Goal: Task Accomplishment & Management: Manage account settings

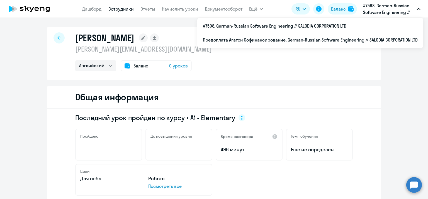
select select "english"
click at [378, 6] on p "#7598, German-Russian Software Engineering // SALODIA CORPORATION LTD" at bounding box center [389, 8] width 52 height 13
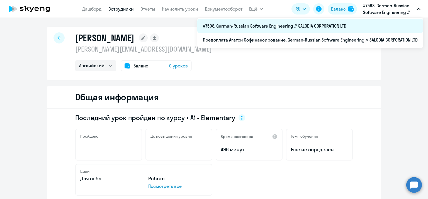
click at [365, 27] on li "#7598, German-Russian Software Engineering // SALODIA CORPORATION LTD" at bounding box center [310, 26] width 226 height 14
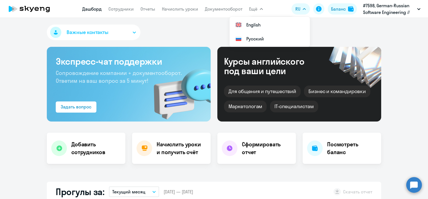
select select "30"
click at [334, 9] on div "Баланс" at bounding box center [338, 9] width 15 height 7
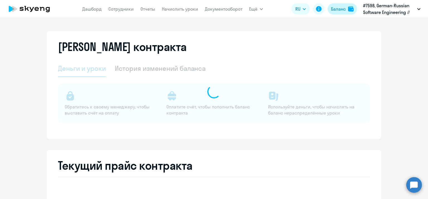
select select "english_adult_not_native_speaker"
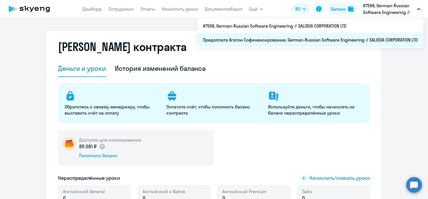
click at [347, 42] on li "Предоплата Агатон Софинансирование, German-Russian Software Engineering // SALO…" at bounding box center [310, 40] width 226 height 14
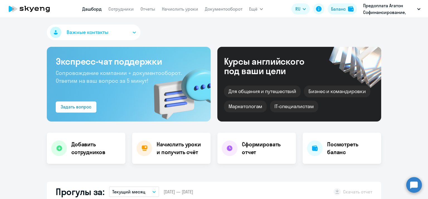
select select "30"
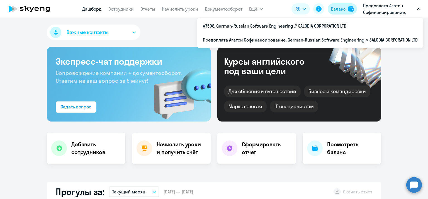
click at [344, 8] on div "Баланс" at bounding box center [338, 9] width 15 height 7
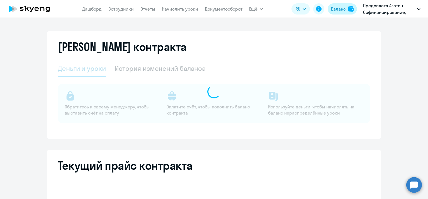
select select "english_adult_not_native_speaker"
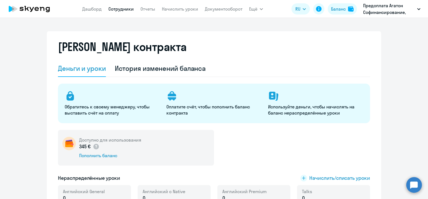
click at [113, 9] on link "Сотрудники" at bounding box center [120, 9] width 25 height 6
select select "30"
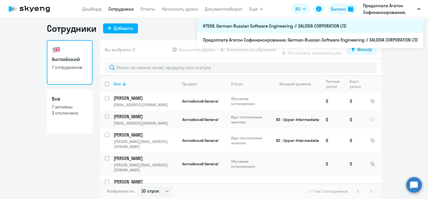
click at [342, 29] on li "#7598, German-Russian Software Engineering // SALODIA CORPORATION LTD" at bounding box center [310, 26] width 226 height 14
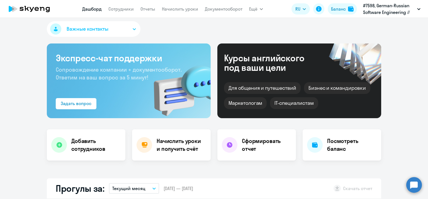
select select "30"
click at [119, 11] on link "Сотрудники" at bounding box center [120, 9] width 25 height 6
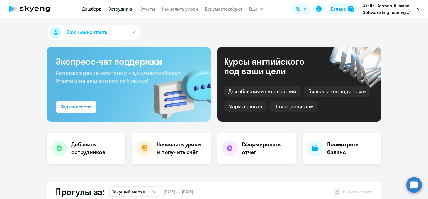
select select "30"
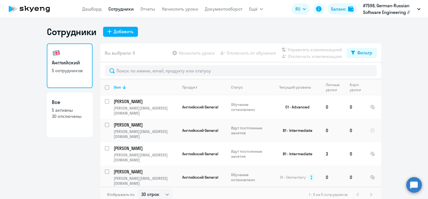
scroll to position [3, 0]
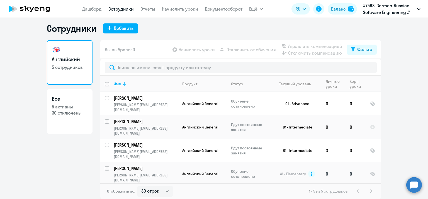
click at [105, 166] on input "select row 16452399" at bounding box center [110, 171] width 11 height 11
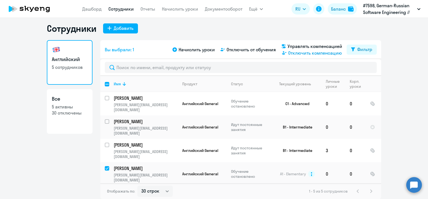
click at [310, 54] on span "Отключить компенсацию" at bounding box center [315, 53] width 54 height 7
checkbox input "false"
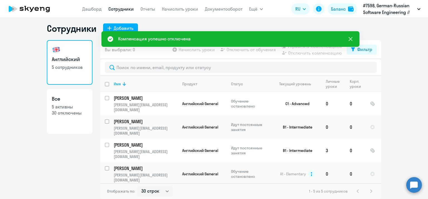
click at [350, 39] on icon at bounding box center [350, 39] width 7 height 7
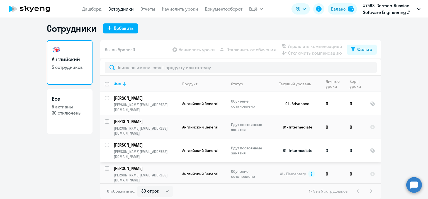
click at [134, 142] on p "[PERSON_NAME]" at bounding box center [145, 145] width 63 height 6
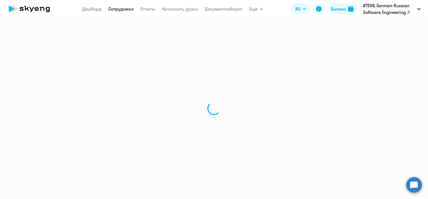
select select "english"
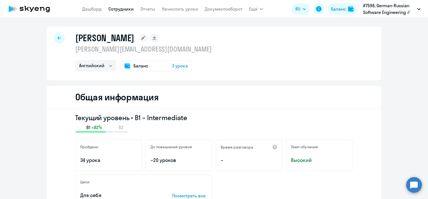
click at [132, 9] on link "Сотрудники" at bounding box center [120, 9] width 25 height 6
select select "30"
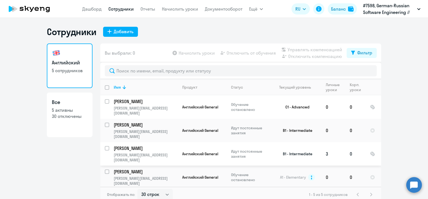
click at [106, 146] on input "select row 24711485" at bounding box center [110, 151] width 11 height 11
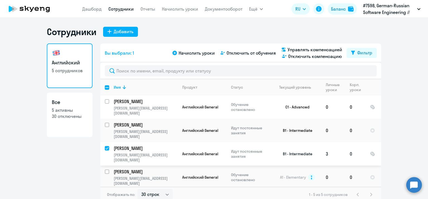
click at [106, 146] on input "deselect row 24711485" at bounding box center [110, 151] width 11 height 11
checkbox input "false"
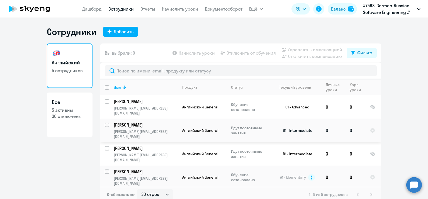
click at [106, 123] on input "select row 13453644" at bounding box center [110, 128] width 11 height 11
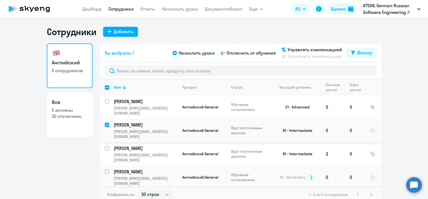
click at [106, 123] on input "deselect row 13453644" at bounding box center [110, 128] width 11 height 11
checkbox input "false"
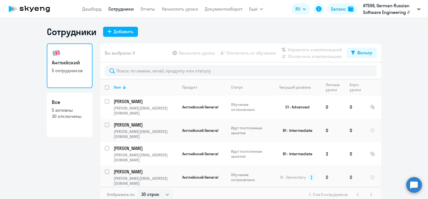
click at [105, 169] on input "select row 16452399" at bounding box center [110, 174] width 11 height 11
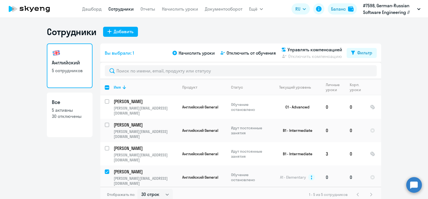
click at [105, 169] on input "deselect row 16452399" at bounding box center [110, 174] width 11 height 11
checkbox input "false"
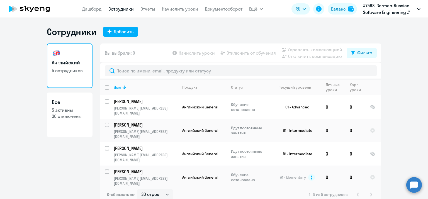
scroll to position [3, 0]
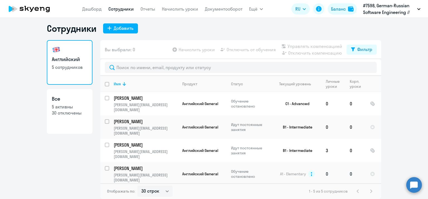
click at [152, 165] on p "[PERSON_NAME]" at bounding box center [145, 168] width 63 height 6
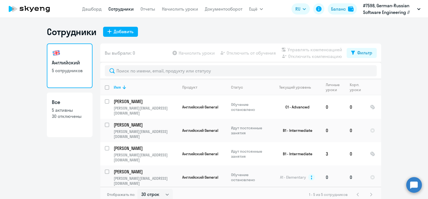
select select "english"
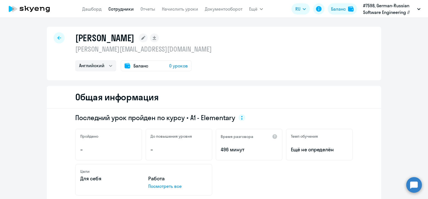
drag, startPoint x: 75, startPoint y: 39, endPoint x: 200, endPoint y: 37, distance: 125.7
click at [134, 37] on h1 "[PERSON_NAME]" at bounding box center [104, 37] width 59 height 11
copy h1 "[PERSON_NAME]"
click at [415, 183] on circle at bounding box center [414, 185] width 16 height 16
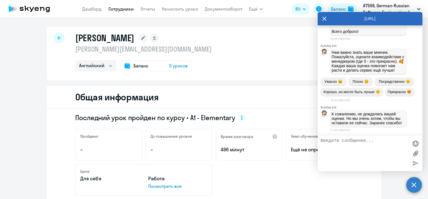
scroll to position [8092, 0]
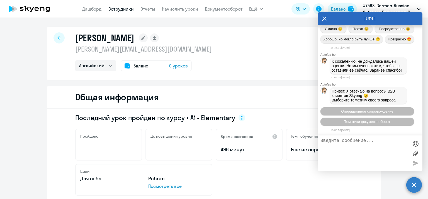
click at [357, 155] on textarea at bounding box center [364, 153] width 88 height 30
paste textarea "[PERSON_NAME]"
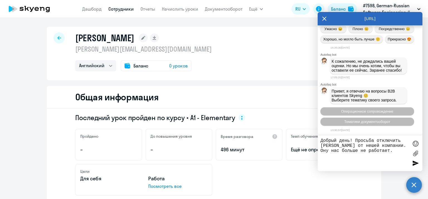
click at [371, 150] on textarea "Добрый день! Просьба отключить [PERSON_NAME] от нешей компании. Ону нас больше …" at bounding box center [364, 153] width 88 height 30
type textarea "Добрый день! Просьба отключить [PERSON_NAME] от нешей компании. Он у нас больше…"
click at [416, 163] on div at bounding box center [415, 163] width 8 height 8
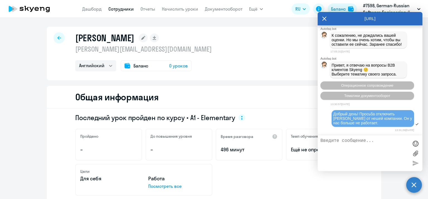
scroll to position [8159, 0]
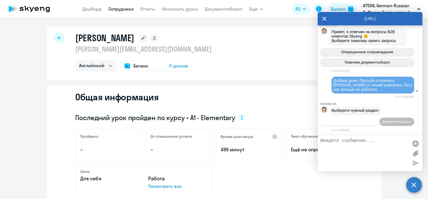
click at [361, 121] on span "Операционное сопровождение" at bounding box center [349, 122] width 52 height 4
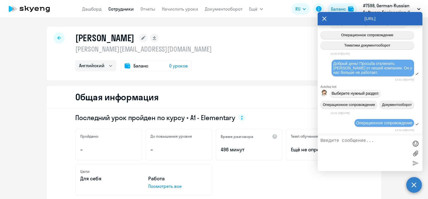
scroll to position [8211, 0]
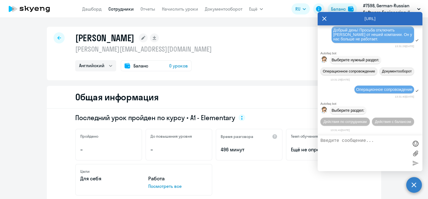
click at [361, 121] on span "Действия по сотрудникам" at bounding box center [345, 122] width 43 height 4
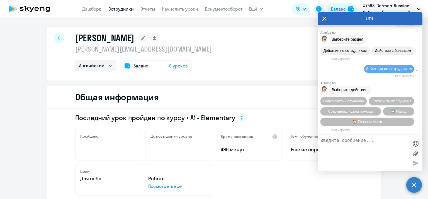
scroll to position [8285, 0]
click at [368, 110] on span "Сотруднику нужна помощь" at bounding box center [350, 111] width 45 height 4
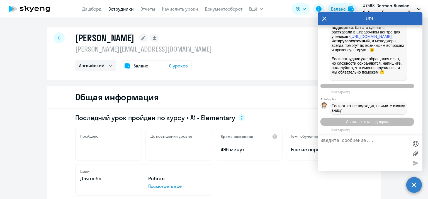
scroll to position [8138, 0]
drag, startPoint x: 333, startPoint y: 93, endPoint x: 368, endPoint y: 108, distance: 37.5
copy span "Добрый день! Просьба отключить [PERSON_NAME] от нешей компании. Он у нас больше…"
click at [337, 155] on textarea at bounding box center [364, 153] width 88 height 30
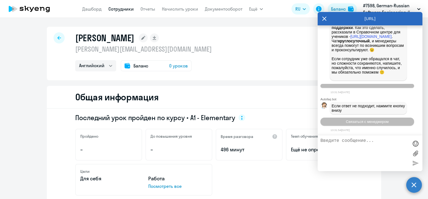
paste textarea "Добрый день! Просьба отключить [PERSON_NAME] от нешей компании. Он у нас больше…"
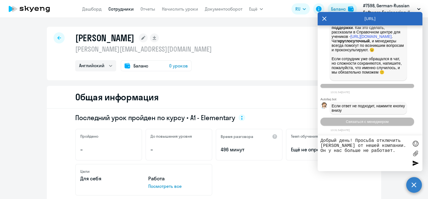
type textarea "Добрый день! Просьба отключить [PERSON_NAME] от нешей компании. Он у нас больше…"
click at [413, 162] on div at bounding box center [415, 163] width 8 height 8
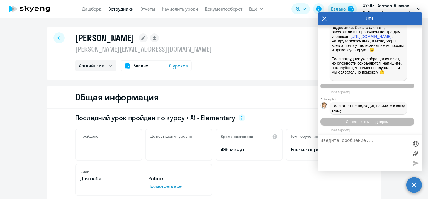
scroll to position [8523, 0]
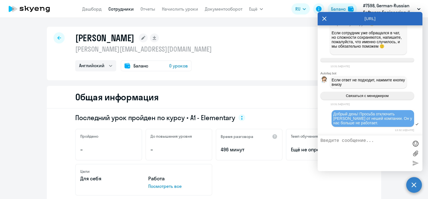
click at [325, 18] on icon at bounding box center [324, 18] width 4 height 13
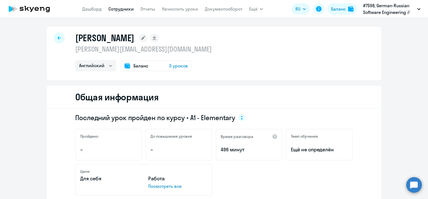
click at [414, 186] on circle at bounding box center [414, 185] width 16 height 16
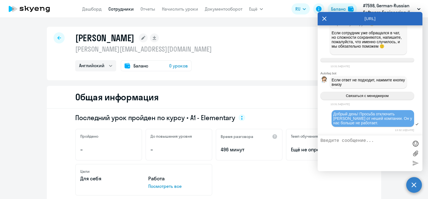
click at [349, 149] on textarea at bounding box center [364, 153] width 88 height 30
type textarea "Как понять, что вы поняли вопрос или задачу?"
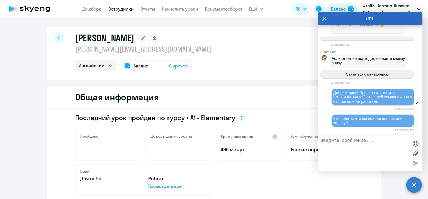
scroll to position [8546, 0]
click at [325, 18] on icon at bounding box center [324, 18] width 4 height 13
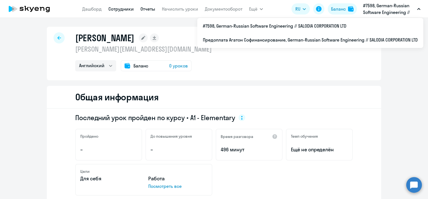
click at [149, 9] on link "Отчеты" at bounding box center [147, 9] width 15 height 6
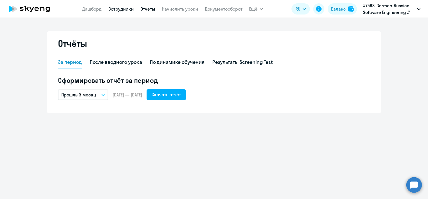
click at [130, 10] on link "Сотрудники" at bounding box center [120, 9] width 25 height 6
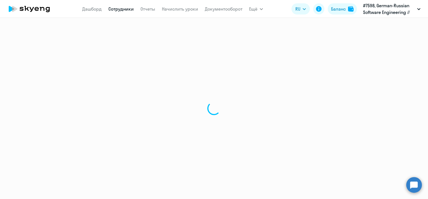
select select "30"
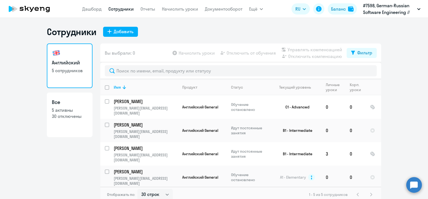
scroll to position [3, 0]
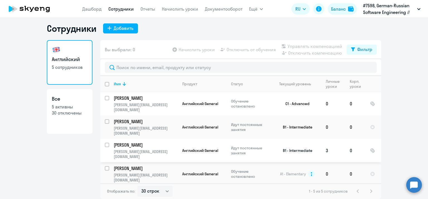
click at [148, 142] on p "[PERSON_NAME]" at bounding box center [145, 145] width 63 height 6
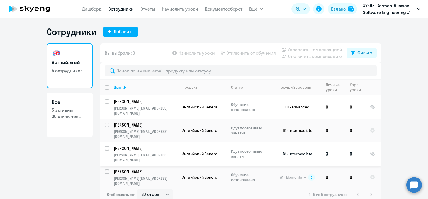
select select "english"
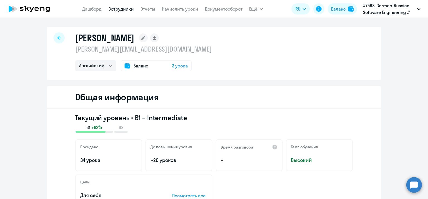
click at [125, 6] on link "Сотрудники" at bounding box center [120, 9] width 25 height 6
select select "30"
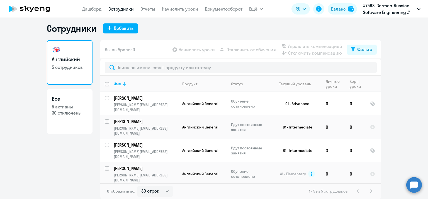
scroll to position [1, 0]
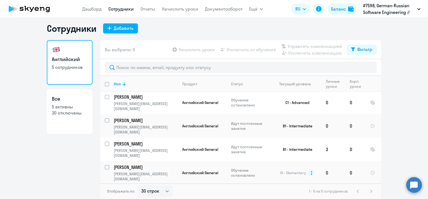
click at [155, 195] on p "[PERSON_NAME][EMAIL_ADDRESS][DOMAIN_NAME]" at bounding box center [146, 200] width 64 height 10
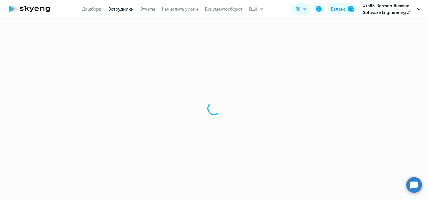
select select "english"
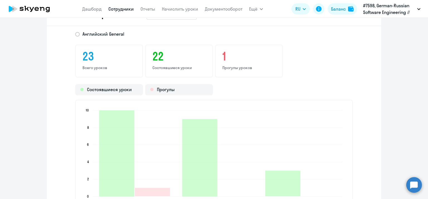
scroll to position [720, 0]
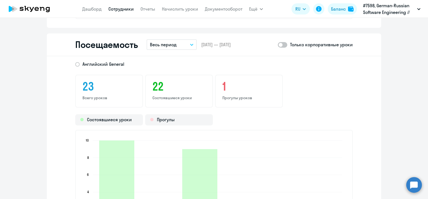
click at [191, 50] on button "Весь период" at bounding box center [172, 44] width 50 height 11
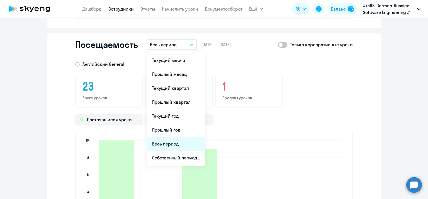
click at [180, 151] on li "Весь период" at bounding box center [176, 144] width 59 height 14
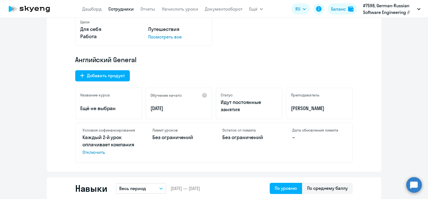
scroll to position [0, 0]
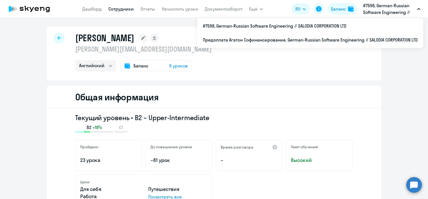
click at [369, 7] on p "#7598, German-Russian Software Engineering // SALODIA CORPORATION LTD" at bounding box center [389, 8] width 52 height 13
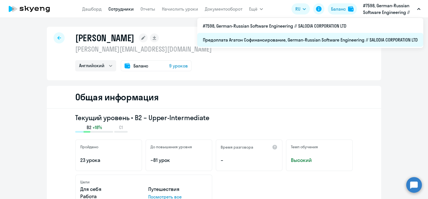
click at [364, 40] on li "Предоплата Агатон Софинансирование, German-Russian Software Engineering // SALO…" at bounding box center [310, 40] width 226 height 14
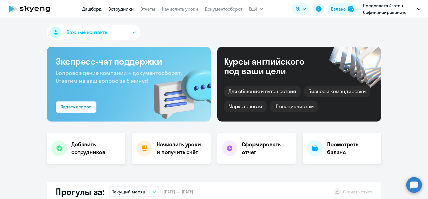
select select "30"
click at [122, 9] on link "Сотрудники" at bounding box center [120, 9] width 25 height 6
select select "30"
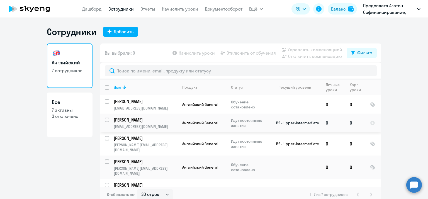
click at [155, 120] on p "[PERSON_NAME]" at bounding box center [145, 120] width 63 height 6
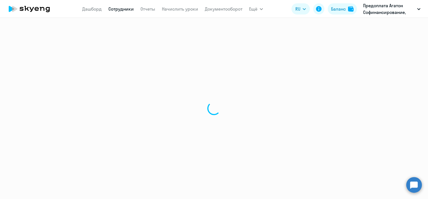
select select "english"
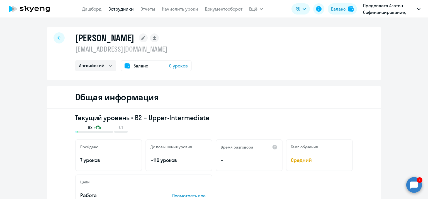
click at [121, 11] on link "Сотрудники" at bounding box center [120, 9] width 25 height 6
select select "30"
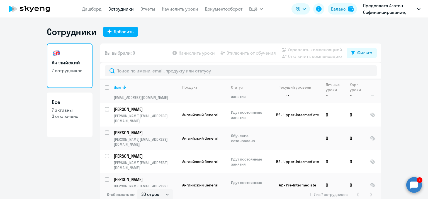
scroll to position [30, 0]
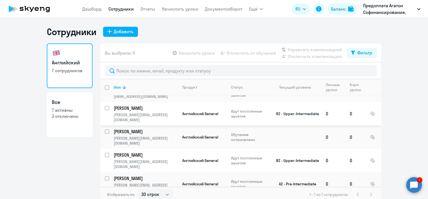
click at [159, 113] on p "[PERSON_NAME][EMAIL_ADDRESS][DOMAIN_NAME]" at bounding box center [146, 117] width 64 height 10
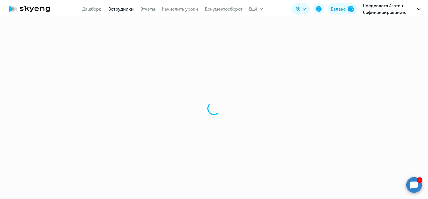
select select "english"
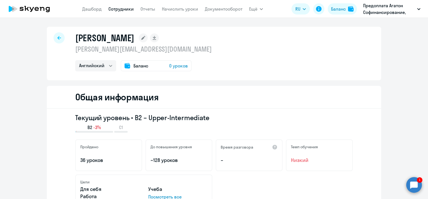
click at [118, 9] on link "Сотрудники" at bounding box center [120, 9] width 25 height 6
select select "30"
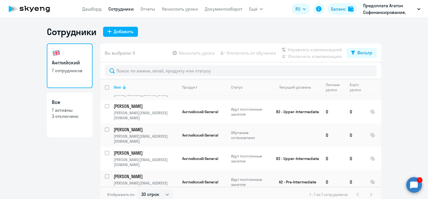
scroll to position [38, 0]
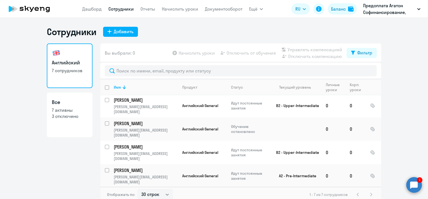
click at [412, 186] on circle at bounding box center [414, 185] width 16 height 16
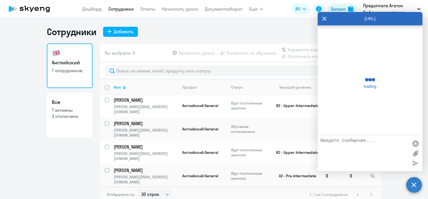
scroll to position [8591, 0]
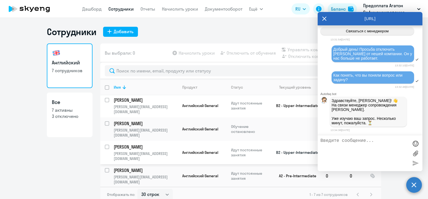
click at [205, 144] on td "Английский General" at bounding box center [202, 152] width 49 height 23
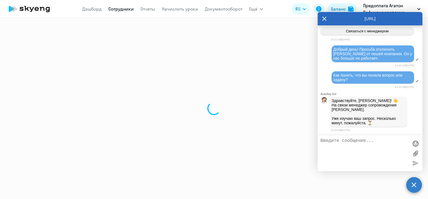
select select "english"
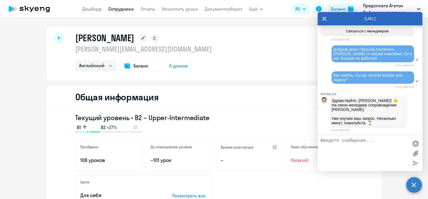
click at [325, 19] on icon at bounding box center [324, 19] width 4 height 4
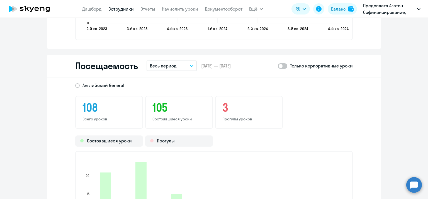
scroll to position [687, 0]
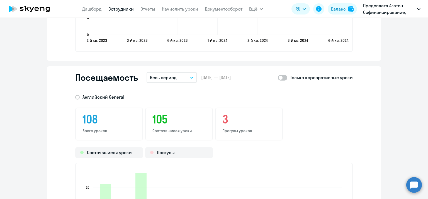
click at [192, 83] on button "Весь период" at bounding box center [172, 77] width 50 height 11
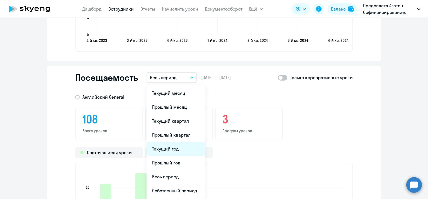
click at [187, 156] on li "Текущий год" at bounding box center [176, 149] width 59 height 14
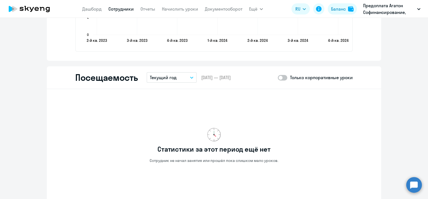
click at [187, 83] on button "Текущий год" at bounding box center [172, 77] width 50 height 11
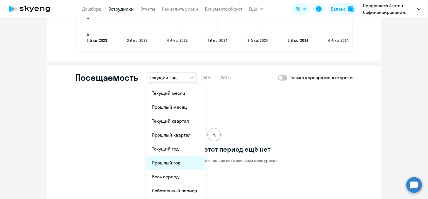
click at [181, 170] on li "Прошлый год" at bounding box center [176, 163] width 59 height 14
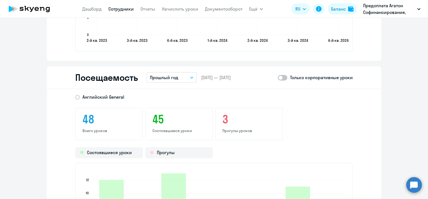
click at [186, 83] on button "Прошлый год" at bounding box center [172, 77] width 50 height 11
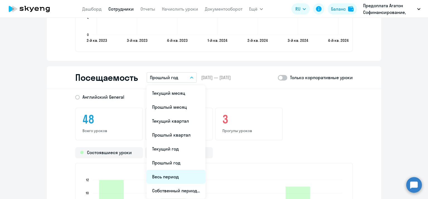
click at [182, 184] on li "Весь период" at bounding box center [176, 177] width 59 height 14
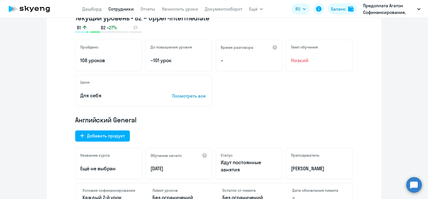
scroll to position [0, 0]
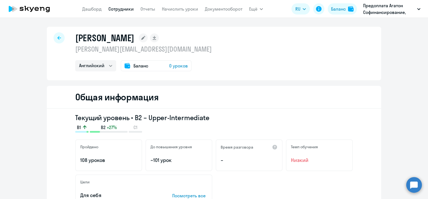
click at [130, 11] on link "Сотрудники" at bounding box center [120, 9] width 25 height 6
select select "30"
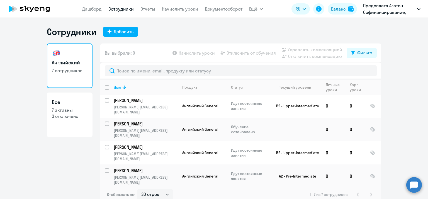
scroll to position [38, 0]
click at [218, 173] on p "Английский General" at bounding box center [202, 175] width 40 height 5
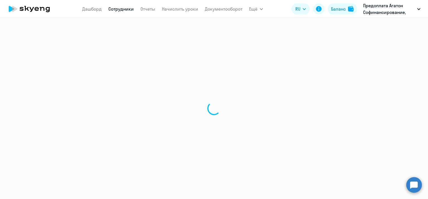
select select "english"
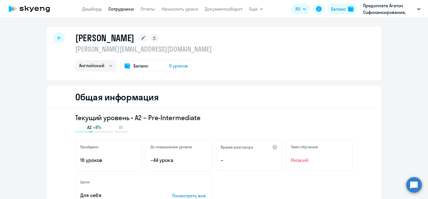
click at [116, 9] on link "Сотрудники" at bounding box center [120, 9] width 25 height 6
select select "30"
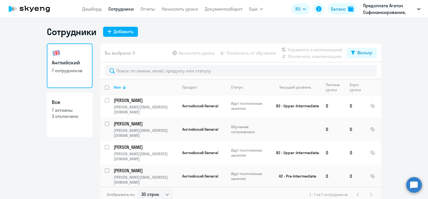
scroll to position [38, 0]
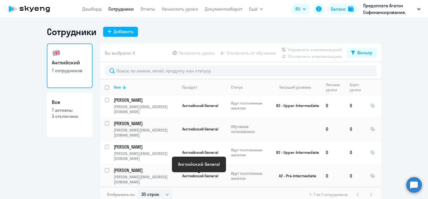
click at [217, 197] on span "Английский General" at bounding box center [200, 199] width 36 height 5
select select "english"
